Goal: Find specific page/section: Find specific page/section

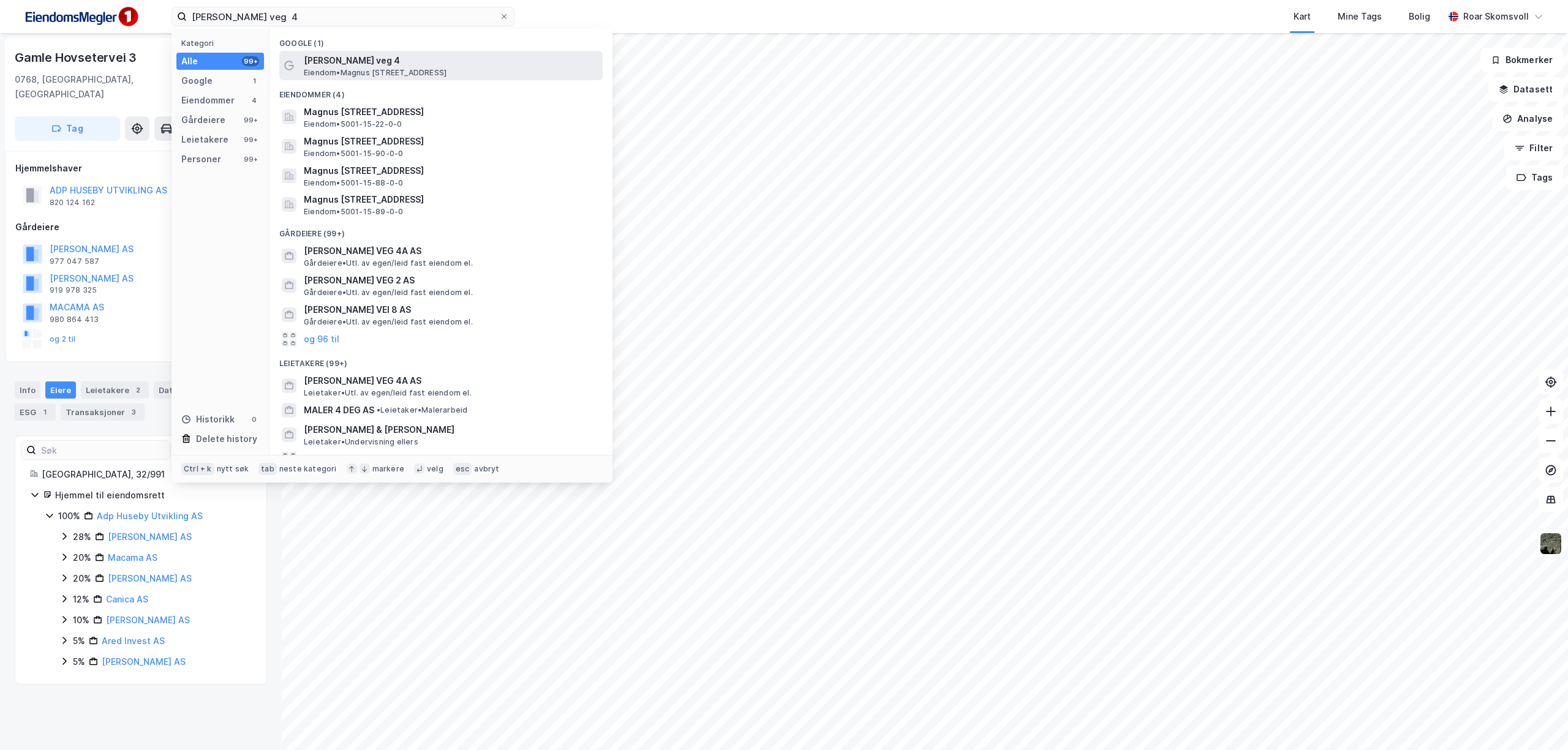
type input "[PERSON_NAME] veg 4"
click at [363, 59] on span "[PERSON_NAME] veg 4" at bounding box center [451, 60] width 294 height 14
